Goal: Information Seeking & Learning: Check status

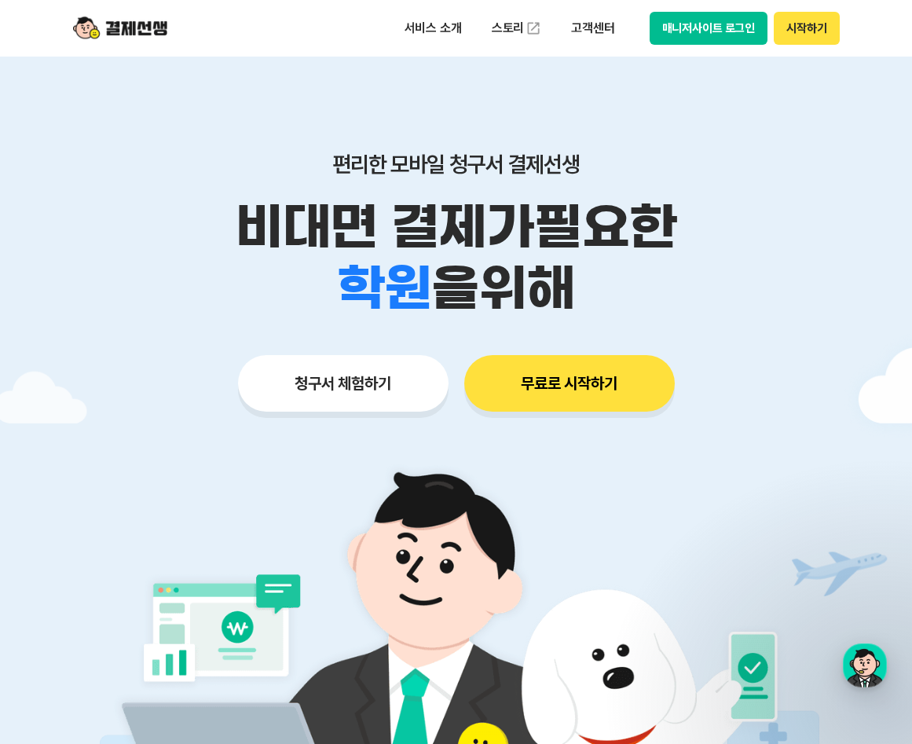
click at [711, 27] on button "매니저사이트 로그인" at bounding box center [709, 28] width 119 height 33
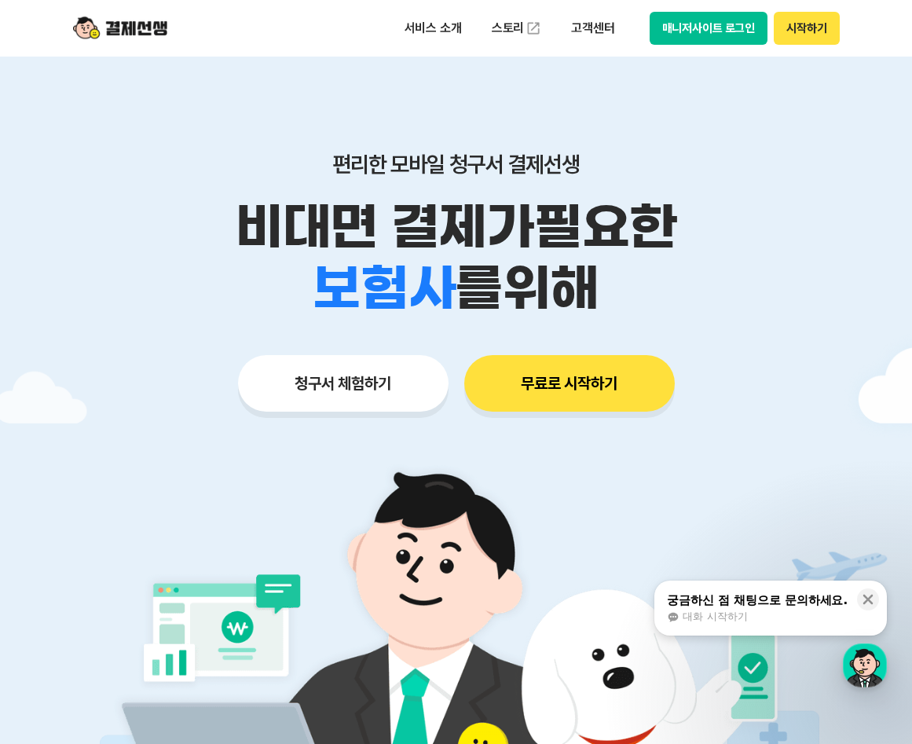
drag, startPoint x: 772, startPoint y: 610, endPoint x: 189, endPoint y: 503, distance: 593.4
click at [772, 610] on div "대화 시작하기" at bounding box center [757, 617] width 181 height 14
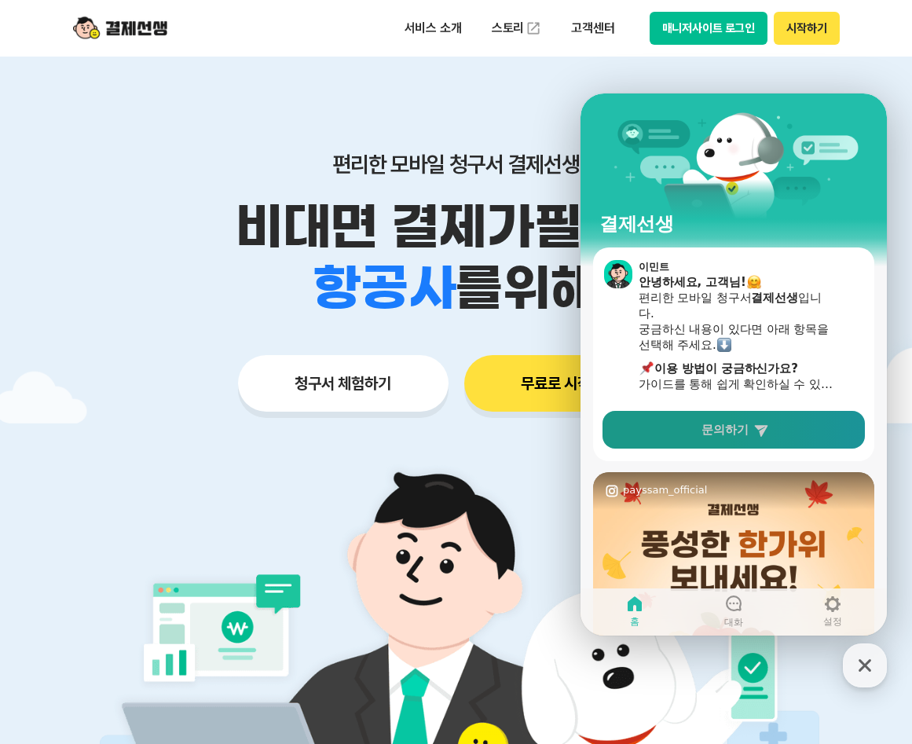
click at [787, 429] on link "문의하기" at bounding box center [734, 430] width 262 height 38
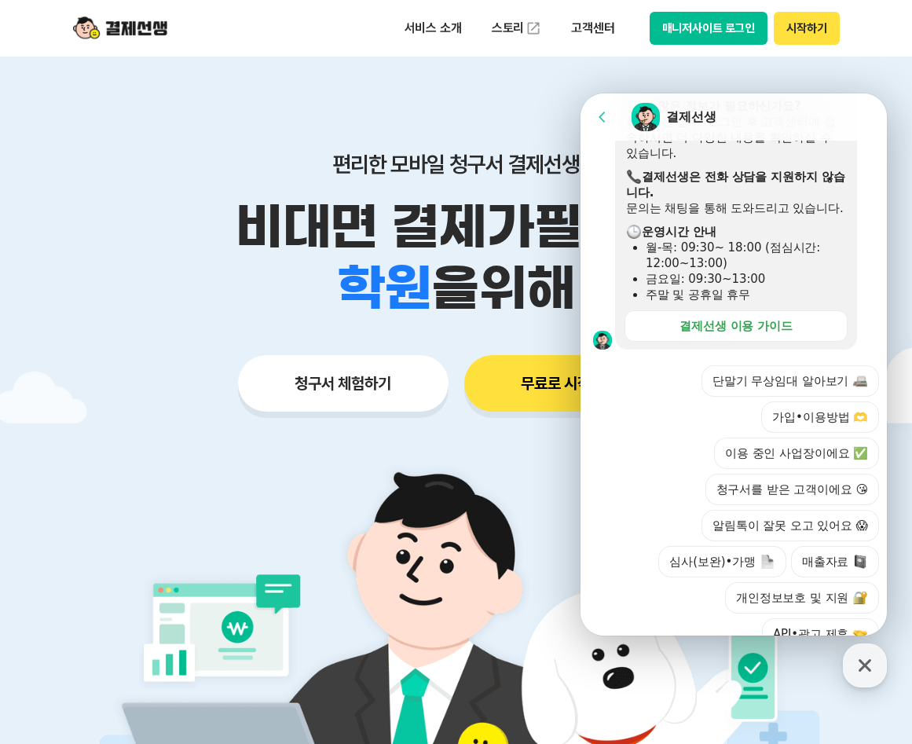
scroll to position [462, 0]
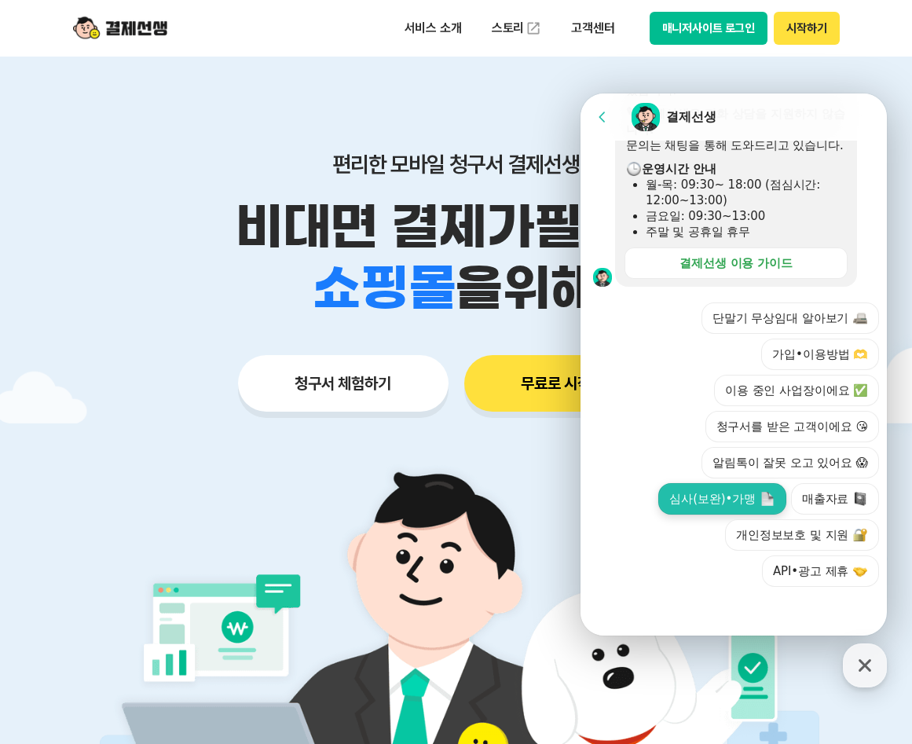
click at [722, 506] on button "심사(보완)•가맹" at bounding box center [721, 498] width 127 height 31
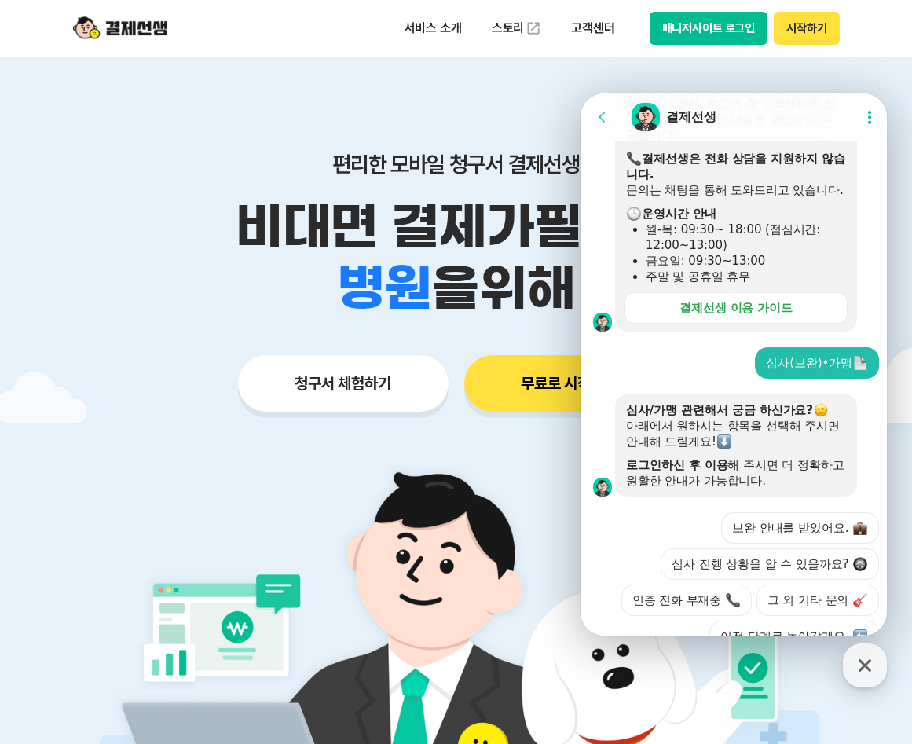
scroll to position [518, 0]
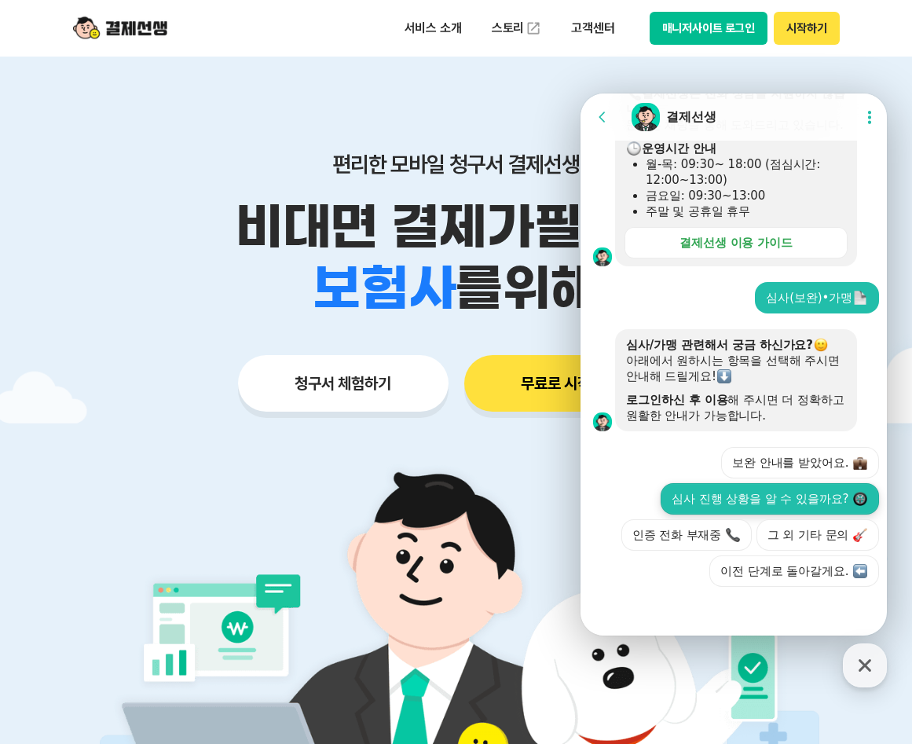
click at [689, 483] on button "심사 진행 상황을 알 수 있을까요?" at bounding box center [770, 498] width 218 height 31
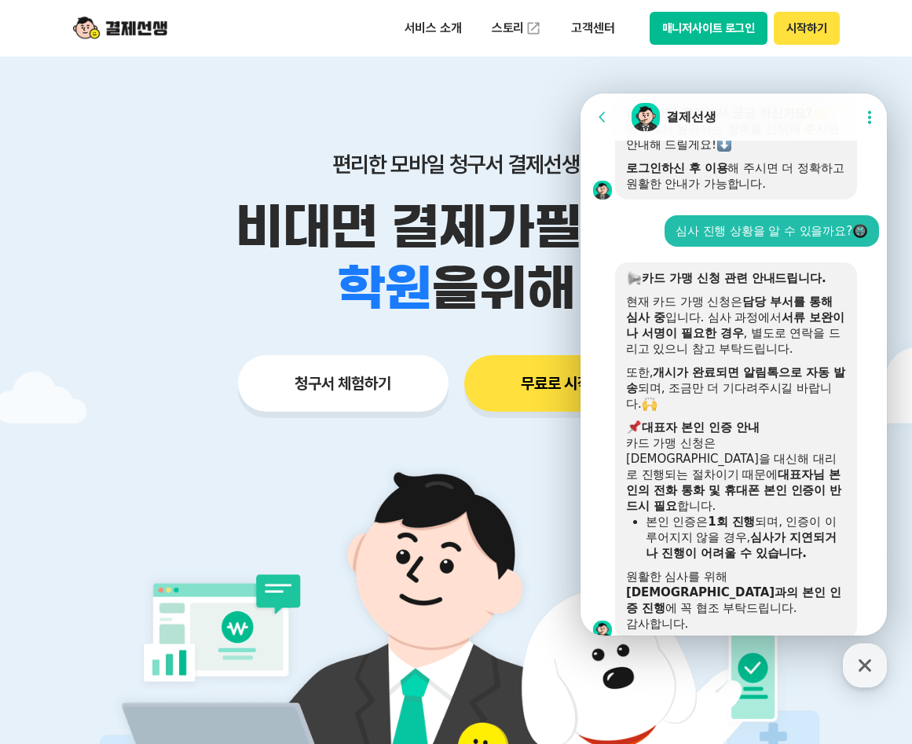
scroll to position [782, 0]
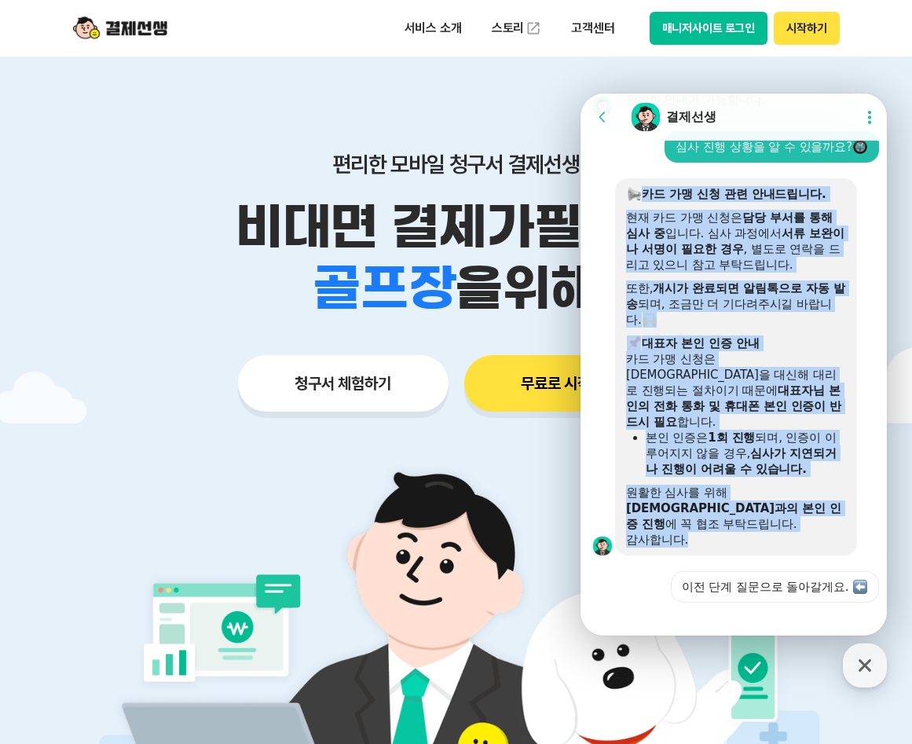
drag, startPoint x: 647, startPoint y: 206, endPoint x: 804, endPoint y: 522, distance: 352.4
click at [804, 522] on div "​ 카드 가맹 신청 관련 안내드립니다. 현재 카드 가맹 신청은 담당 부서를 통해 심사 중 입니다. 심사 과정에서 서류 보완이나 서명이 필요한 …" at bounding box center [736, 366] width 220 height 361
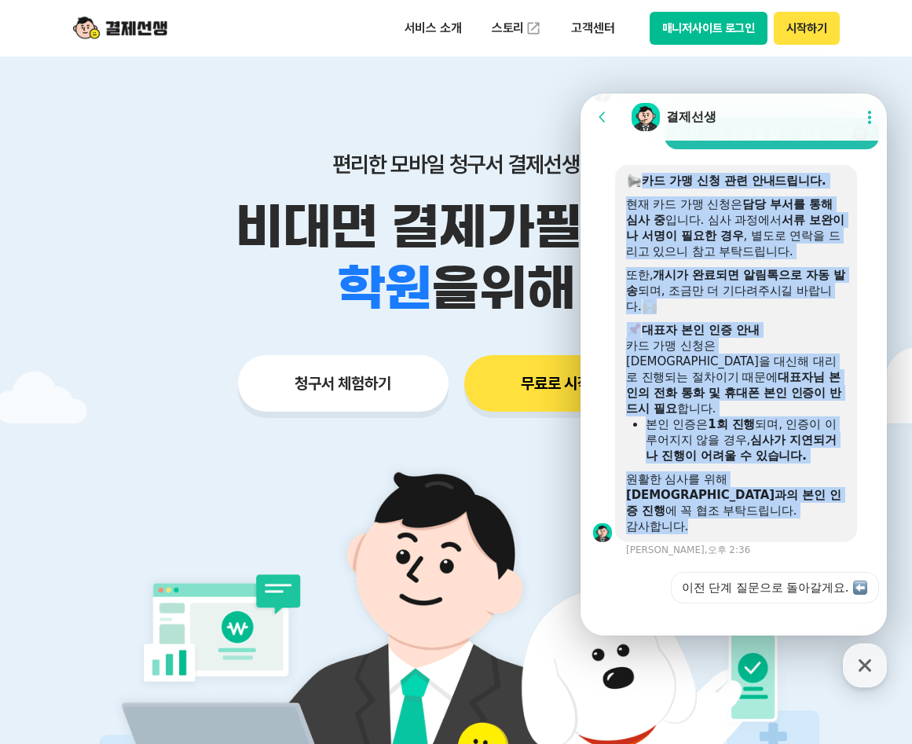
scroll to position [797, 0]
drag, startPoint x: 804, startPoint y: 522, endPoint x: 745, endPoint y: 522, distance: 58.9
click at [745, 522] on div "​ 카드 가맹 신청 관련 안내드립니다. 현재 카드 가맹 신청은 담당 부서를 통해 심사 중 입니다. 심사 과정에서 서류 보완이나 서명이 필요한 …" at bounding box center [736, 352] width 242 height 377
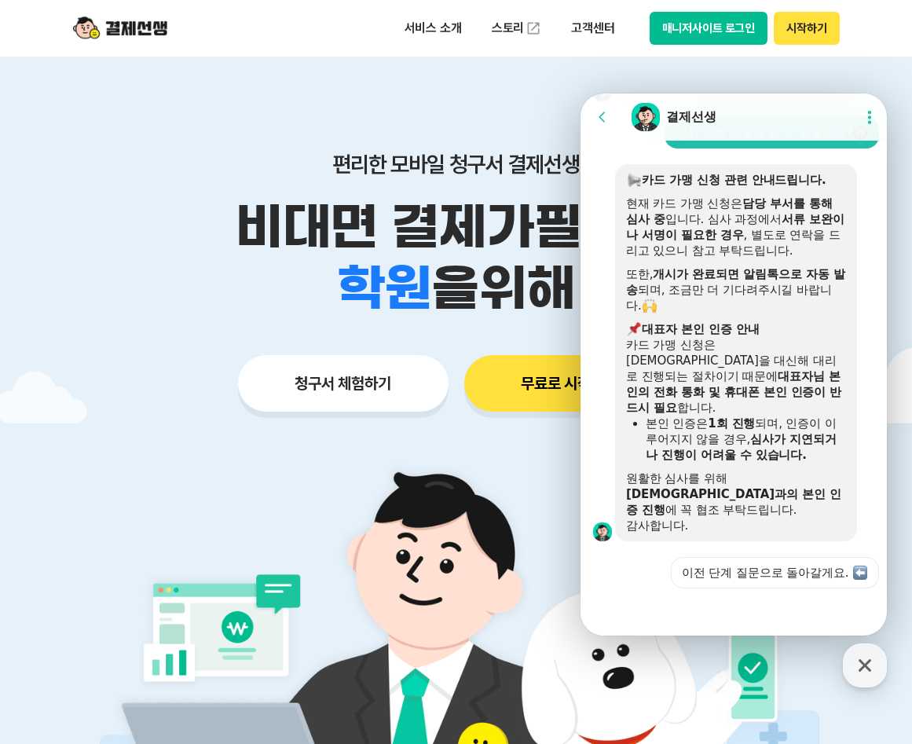
scroll to position [782, 0]
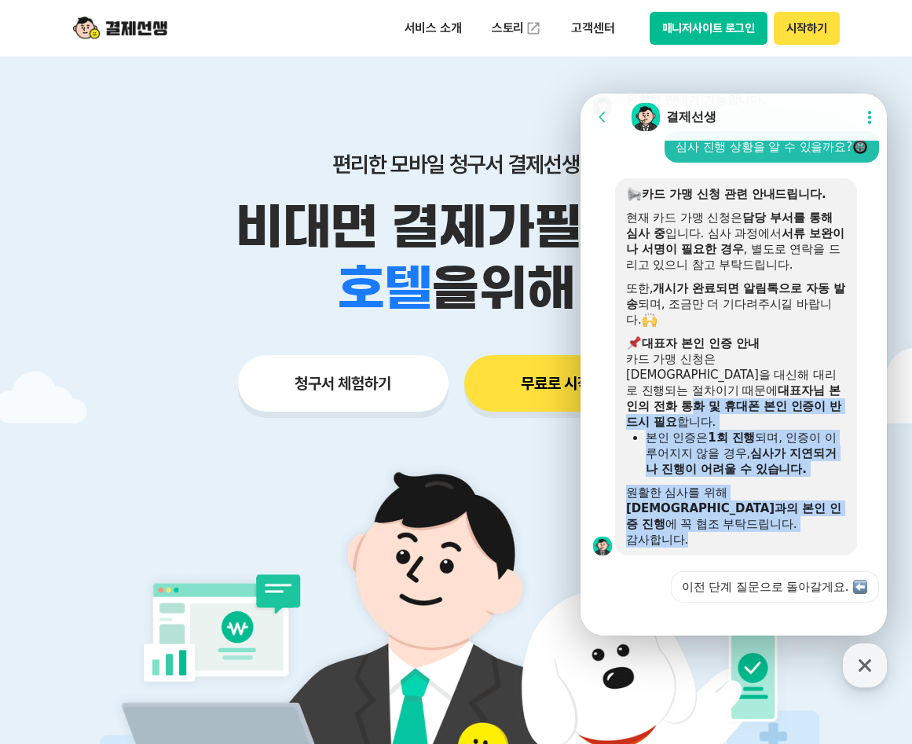
drag, startPoint x: 710, startPoint y: 518, endPoint x: 708, endPoint y: 391, distance: 126.5
click at [708, 391] on div "​ 카드 가맹 신청 관련 안내드립니다. 현재 카드 가맹 신청은 담당 부서를 통해 심사 중 입니다. 심사 과정에서 서류 보완이나 서명이 필요한 …" at bounding box center [736, 366] width 220 height 361
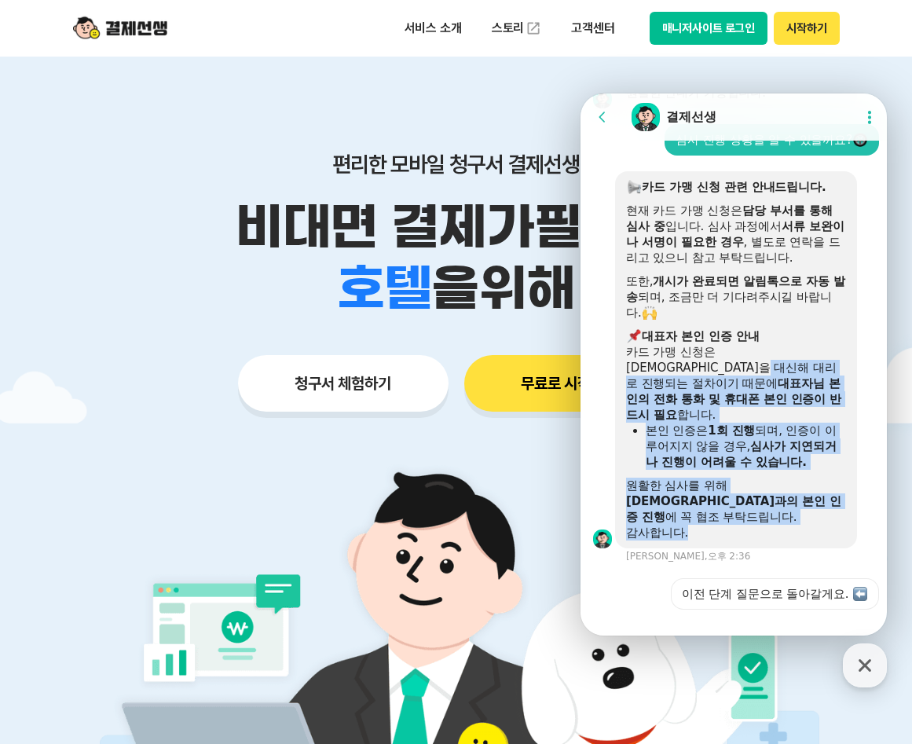
click at [708, 389] on div "카드 가맹 신청은 대표자님을 대신해 대리로 진행되는 절차이기 때문에 [DEMOGRAPHIC_DATA] 본인의 전화 통화 및 휴대폰 본인 인증이…" at bounding box center [736, 383] width 220 height 79
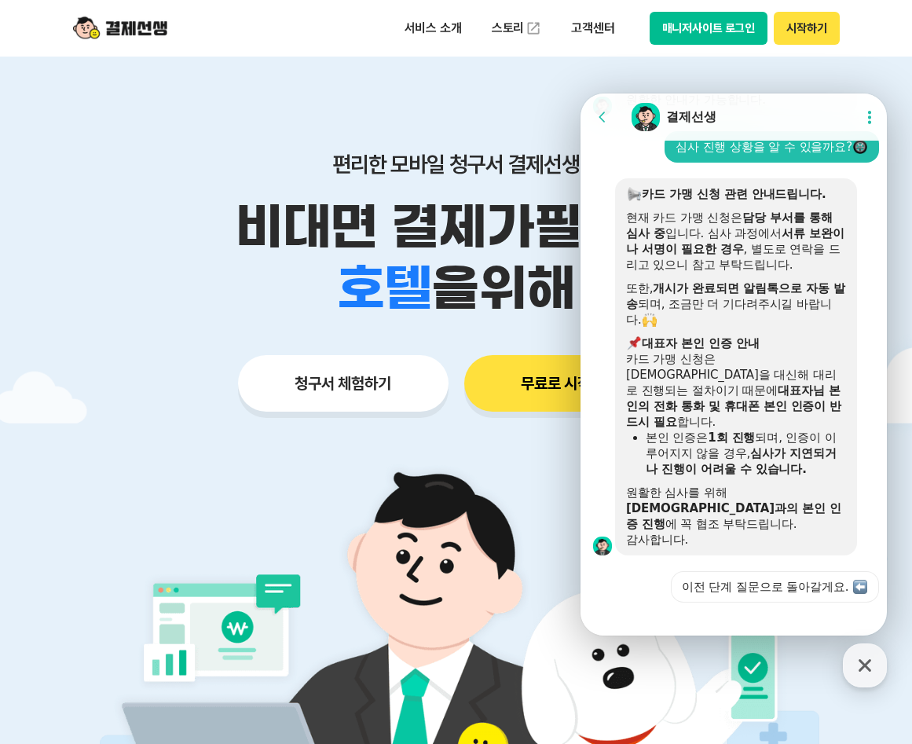
click at [124, 269] on div "학원 공부방 호텔 쇼핑몰 병원 배달 보험사 항공사 골프장 을 위해" at bounding box center [456, 288] width 804 height 61
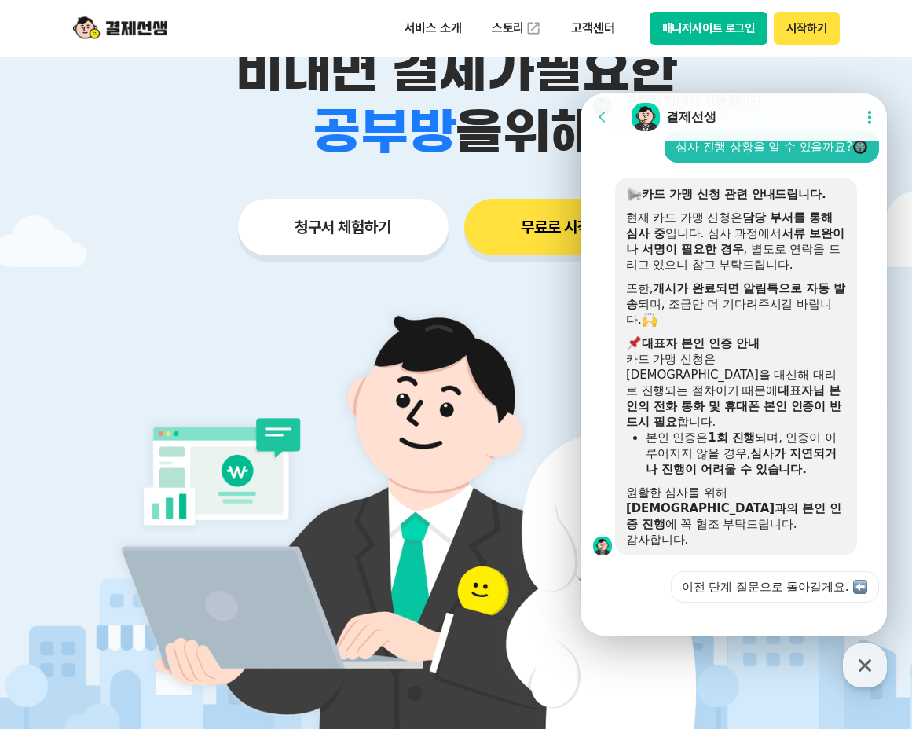
scroll to position [157, 0]
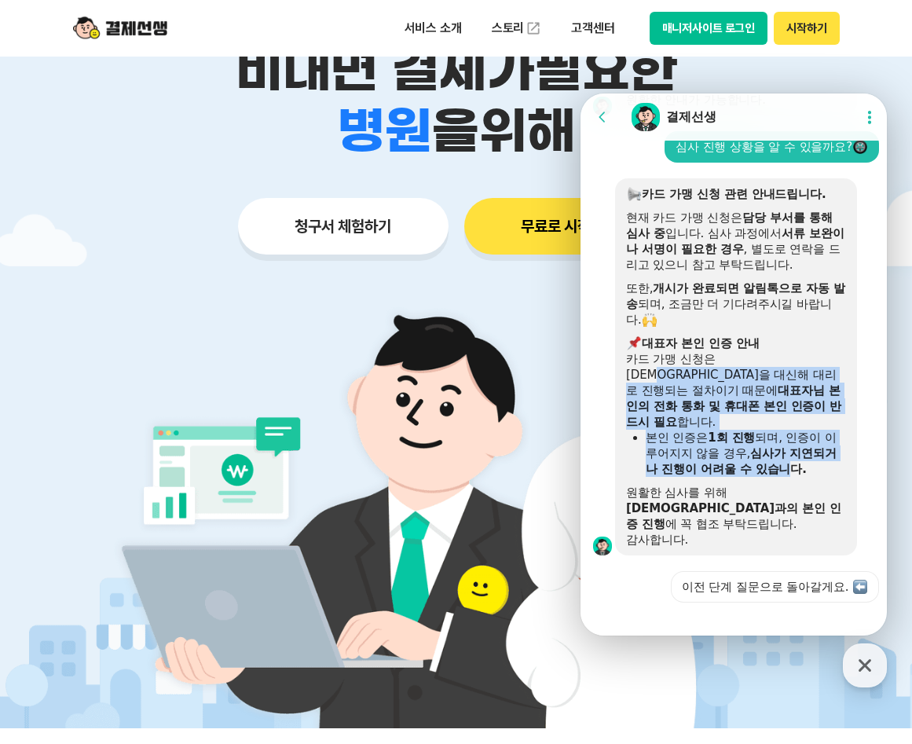
drag, startPoint x: 761, startPoint y: 368, endPoint x: 794, endPoint y: 464, distance: 101.4
click at [794, 464] on div "​ 카드 가맹 신청 관련 안내드립니다. 현재 카드 가맹 신청은 담당 부서를 통해 심사 중 입니다. 심사 과정에서 서류 보완이나 서명이 필요한 …" at bounding box center [736, 366] width 220 height 361
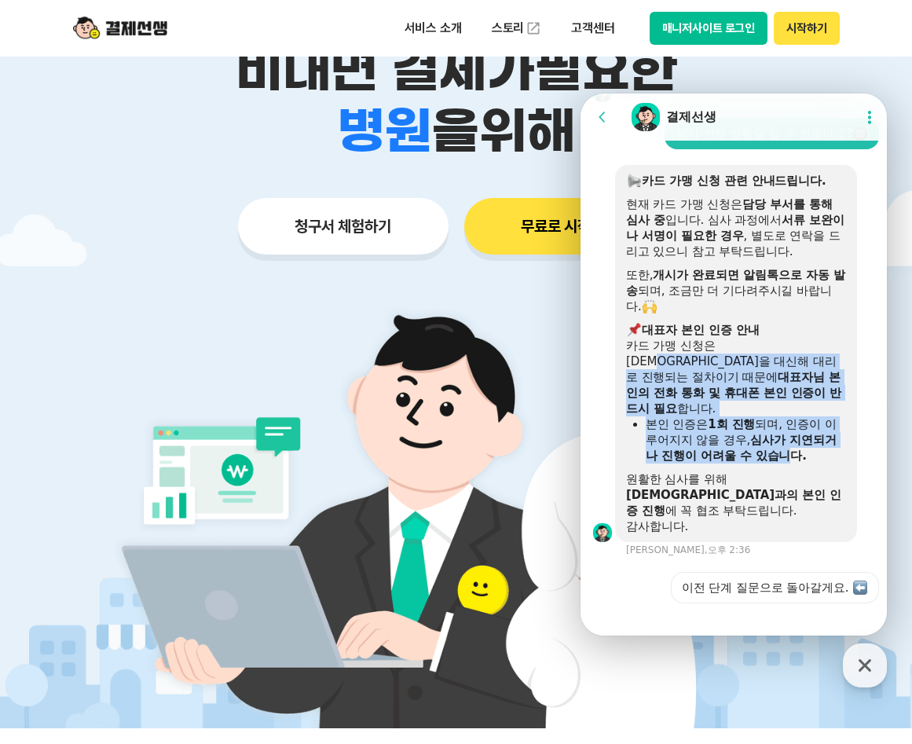
scroll to position [797, 0]
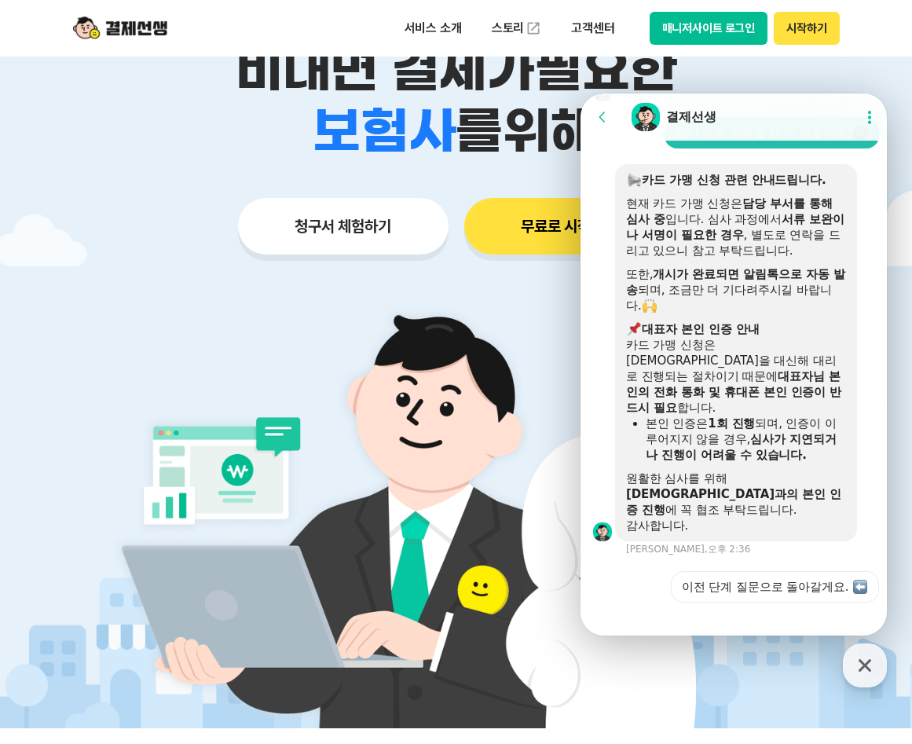
drag, startPoint x: 794, startPoint y: 464, endPoint x: 687, endPoint y: 254, distance: 236.4
click at [688, 242] on b "서류 보완이나 서명이 필요한 경우" at bounding box center [735, 227] width 218 height 30
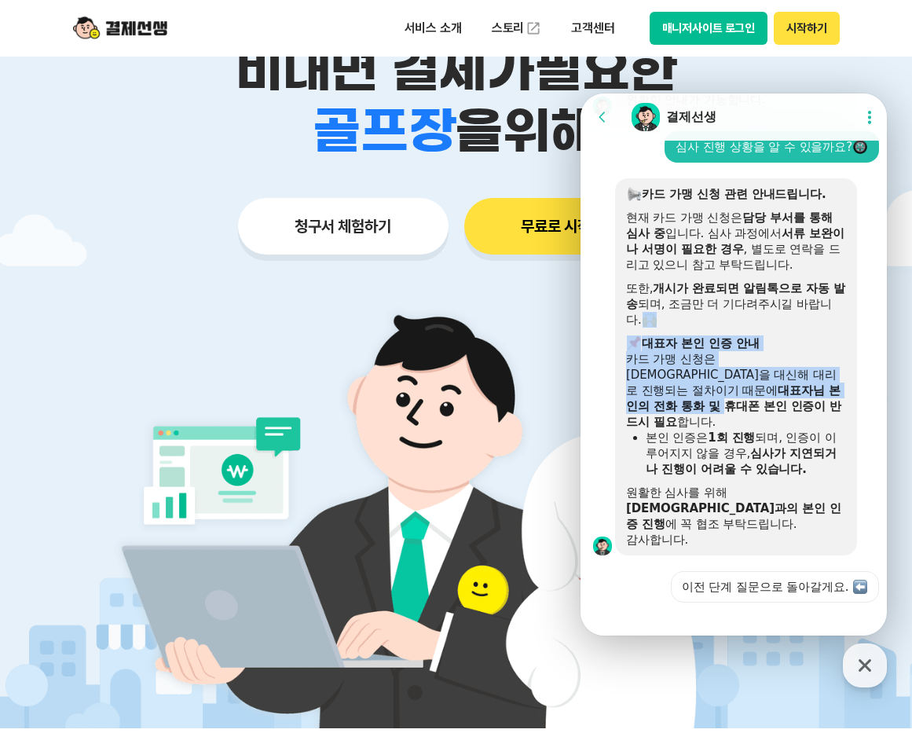
drag, startPoint x: 795, startPoint y: 334, endPoint x: 735, endPoint y: 401, distance: 89.6
click at [735, 401] on div "​ 카드 가맹 신청 관련 안내드립니다. 현재 카드 가맹 신청은 담당 부서를 통해 심사 중 입니다. 심사 과정에서 서류 보완이나 서명이 필요한 …" at bounding box center [736, 366] width 220 height 361
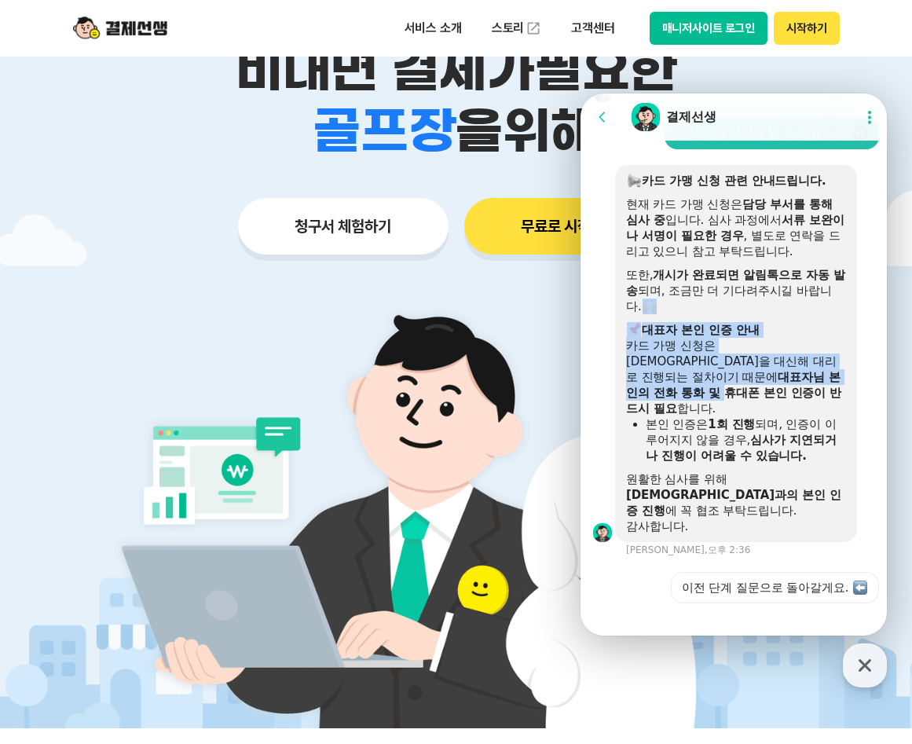
scroll to position [797, 0]
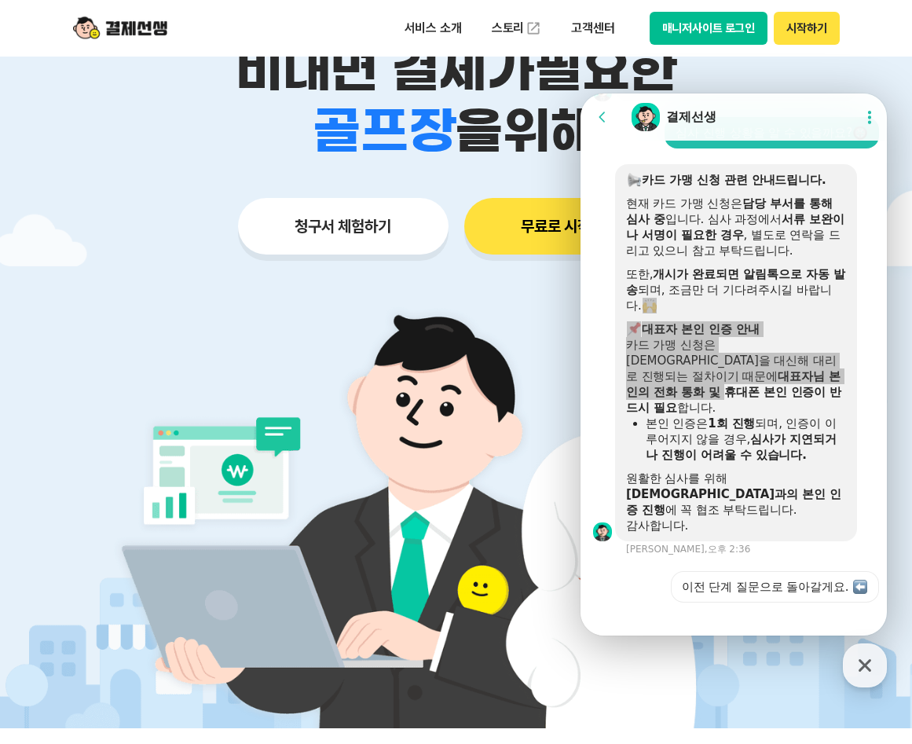
click at [288, 517] on img at bounding box center [456, 508] width 734 height 441
